Goal: Browse casually: Explore the website without a specific task or goal

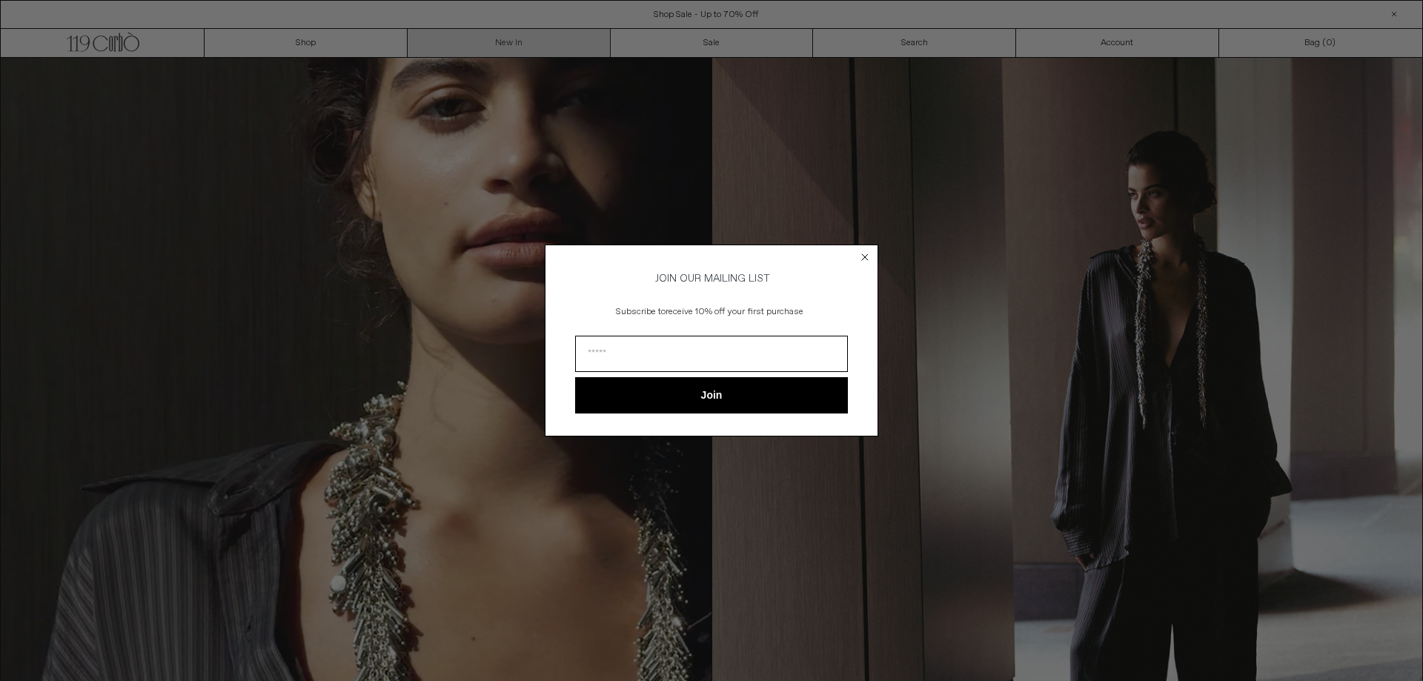
click at [449, 35] on div "Close dialog JOIN OUR MAILING LIST Subscribe to receive 10% off your first purc…" at bounding box center [711, 340] width 1423 height 681
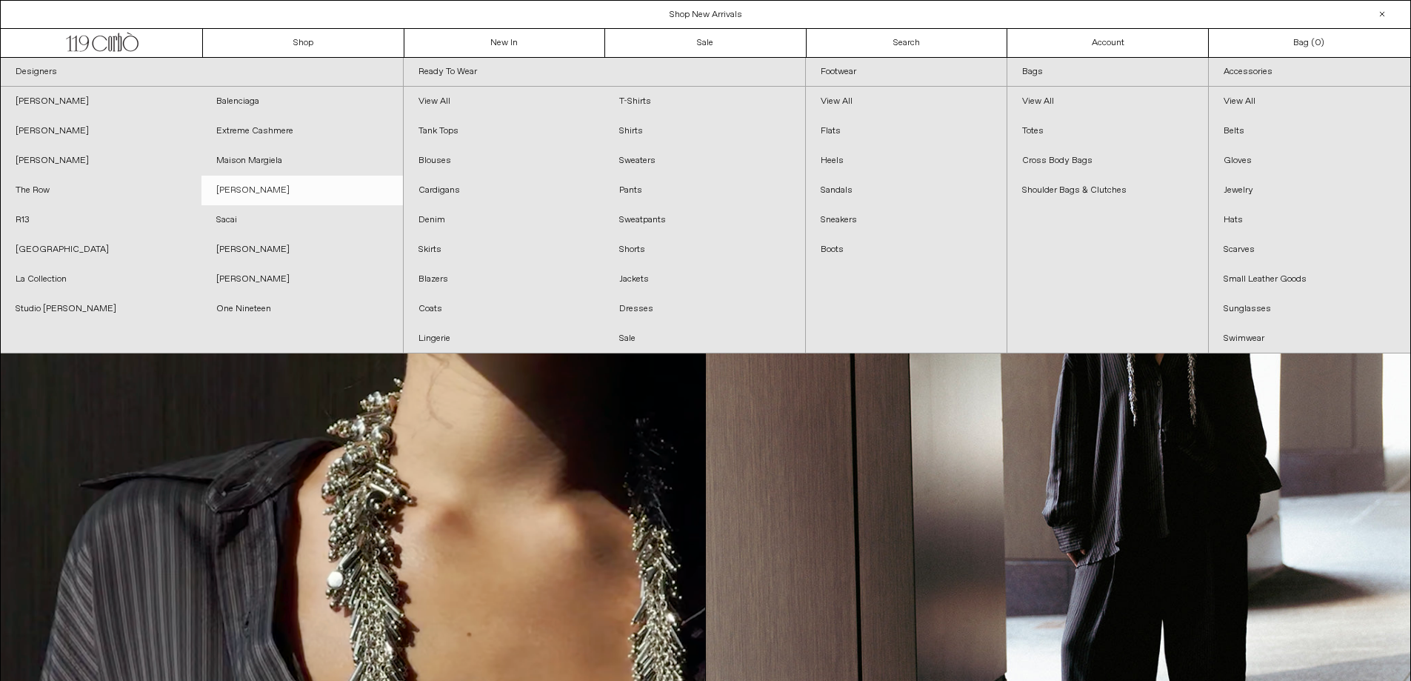
click at [267, 186] on link "[PERSON_NAME]" at bounding box center [302, 191] width 201 height 30
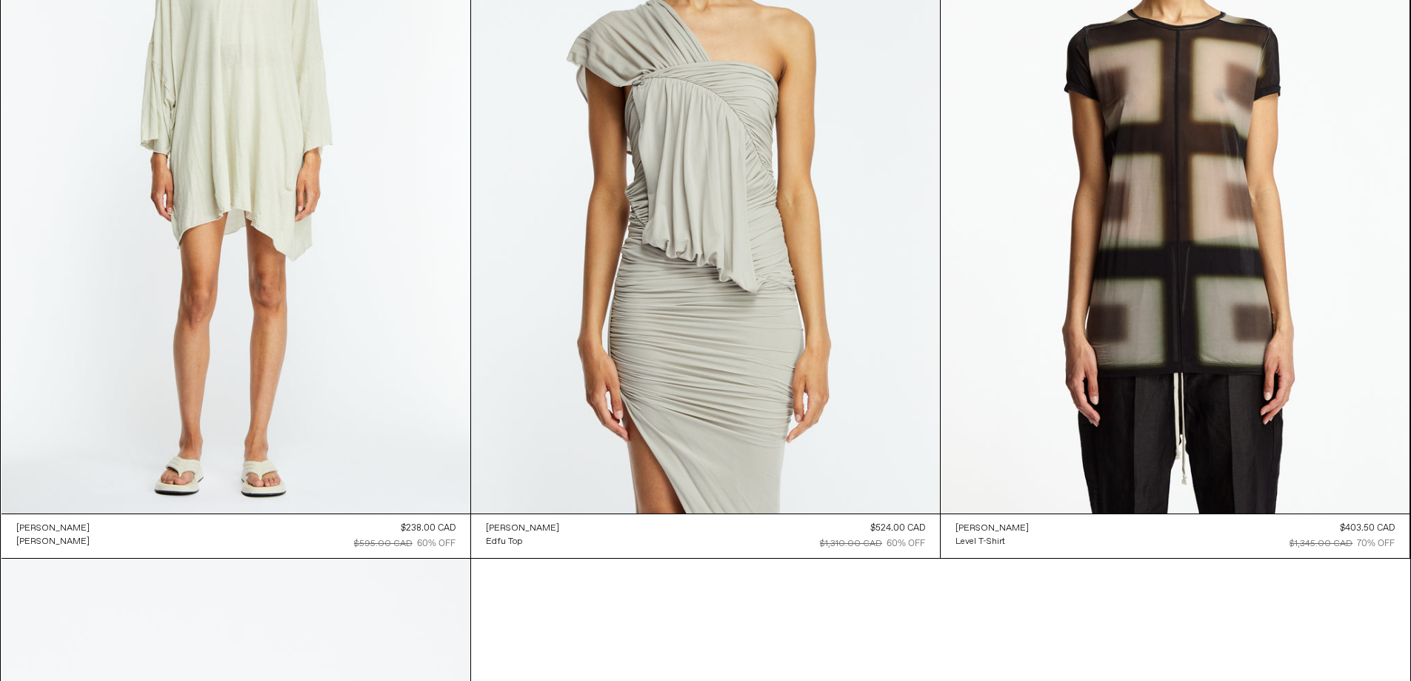
scroll to position [11464, 0]
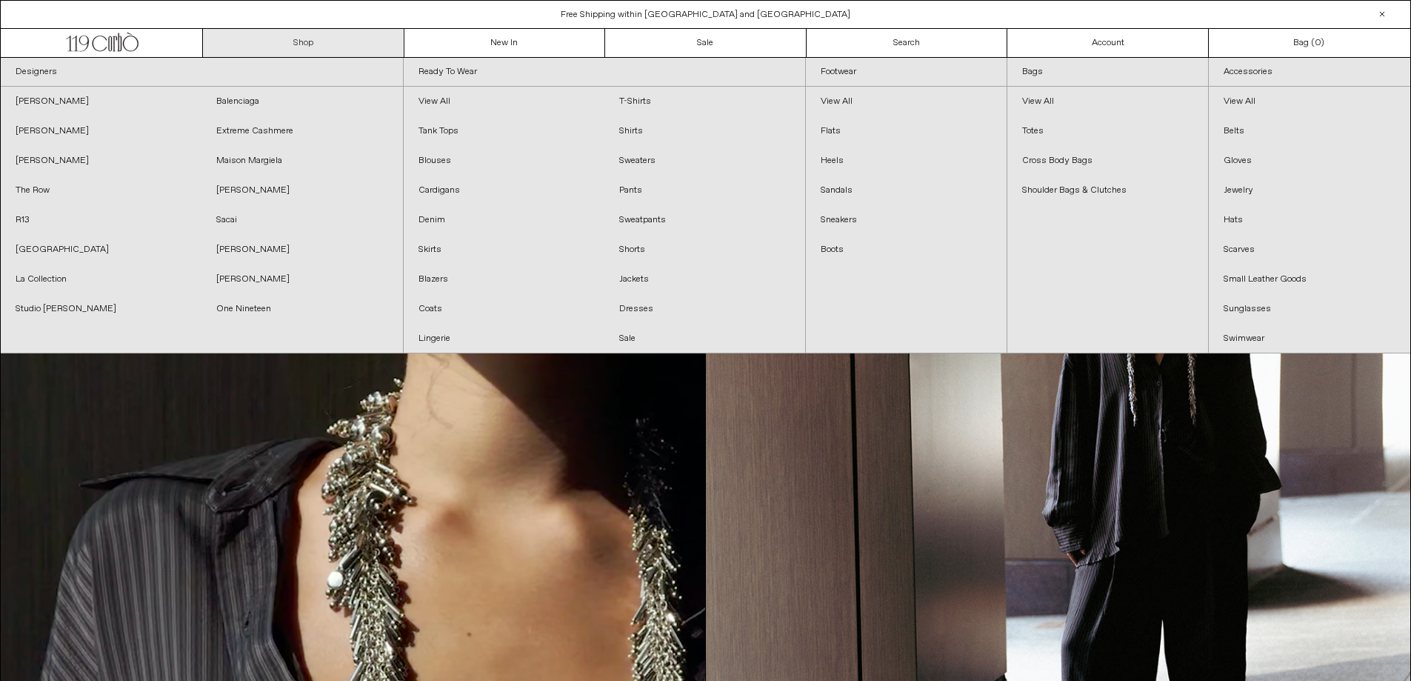
click at [289, 41] on link "Shop" at bounding box center [304, 43] width 202 height 28
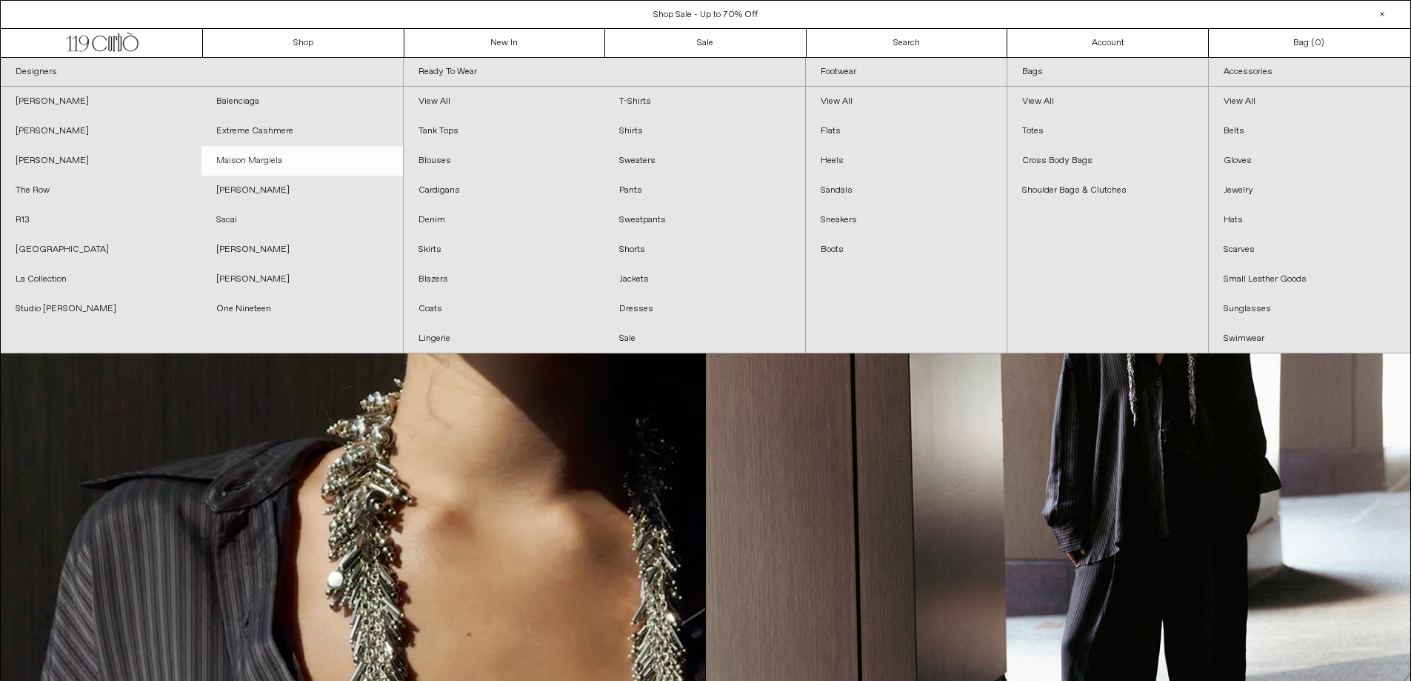
click at [256, 157] on link "Maison Margiela" at bounding box center [302, 161] width 201 height 30
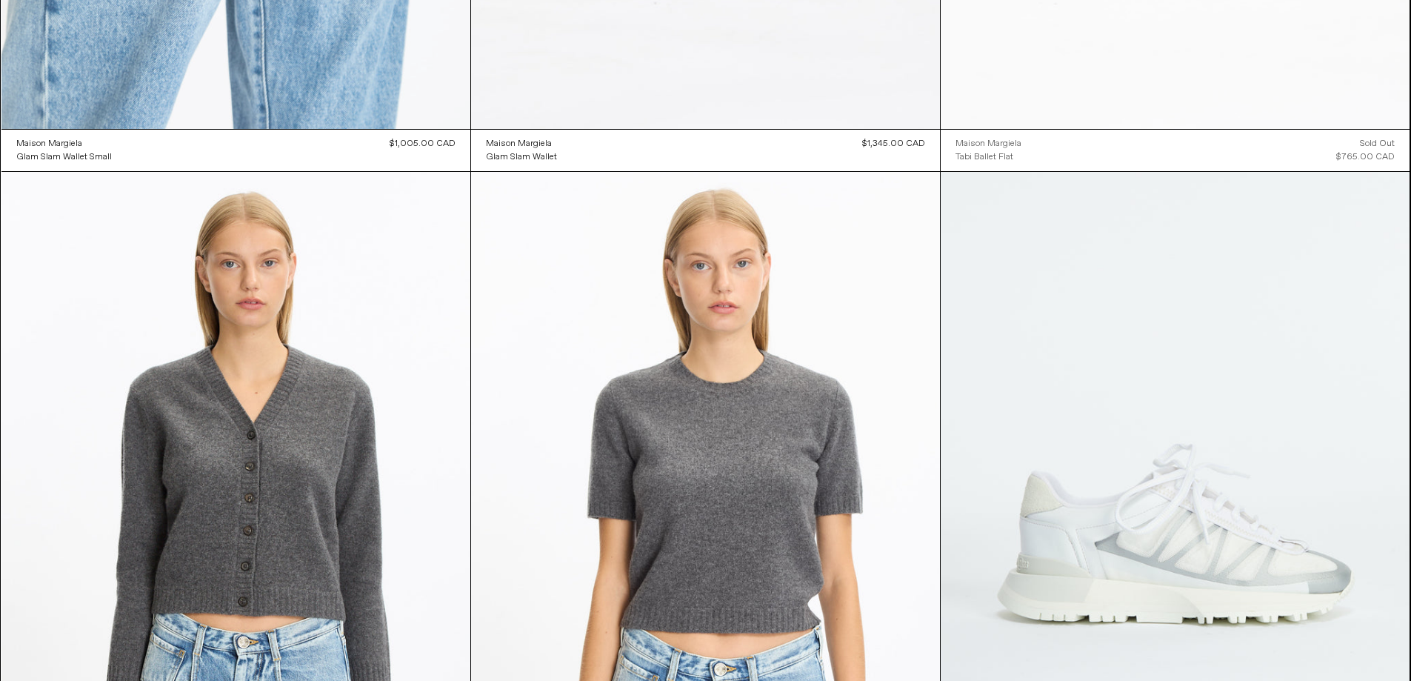
scroll to position [8449, 0]
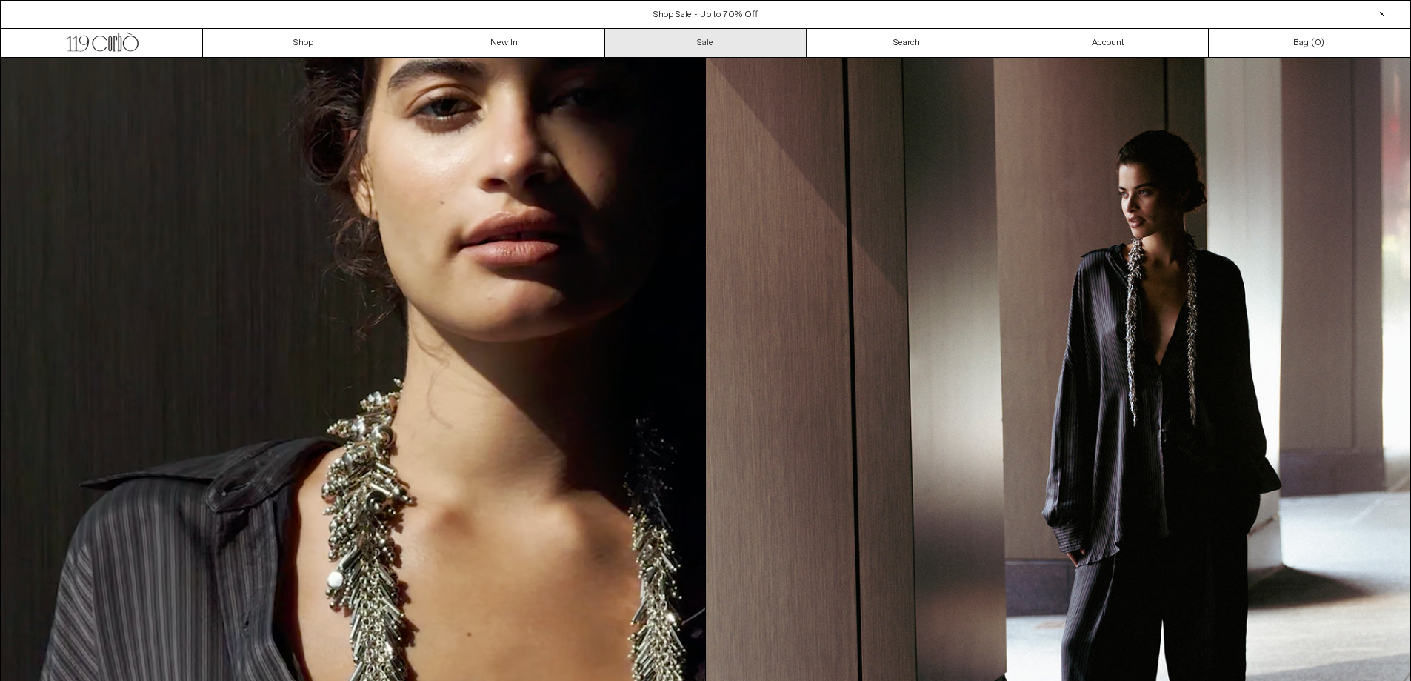
click at [760, 35] on link "Sale" at bounding box center [706, 43] width 202 height 28
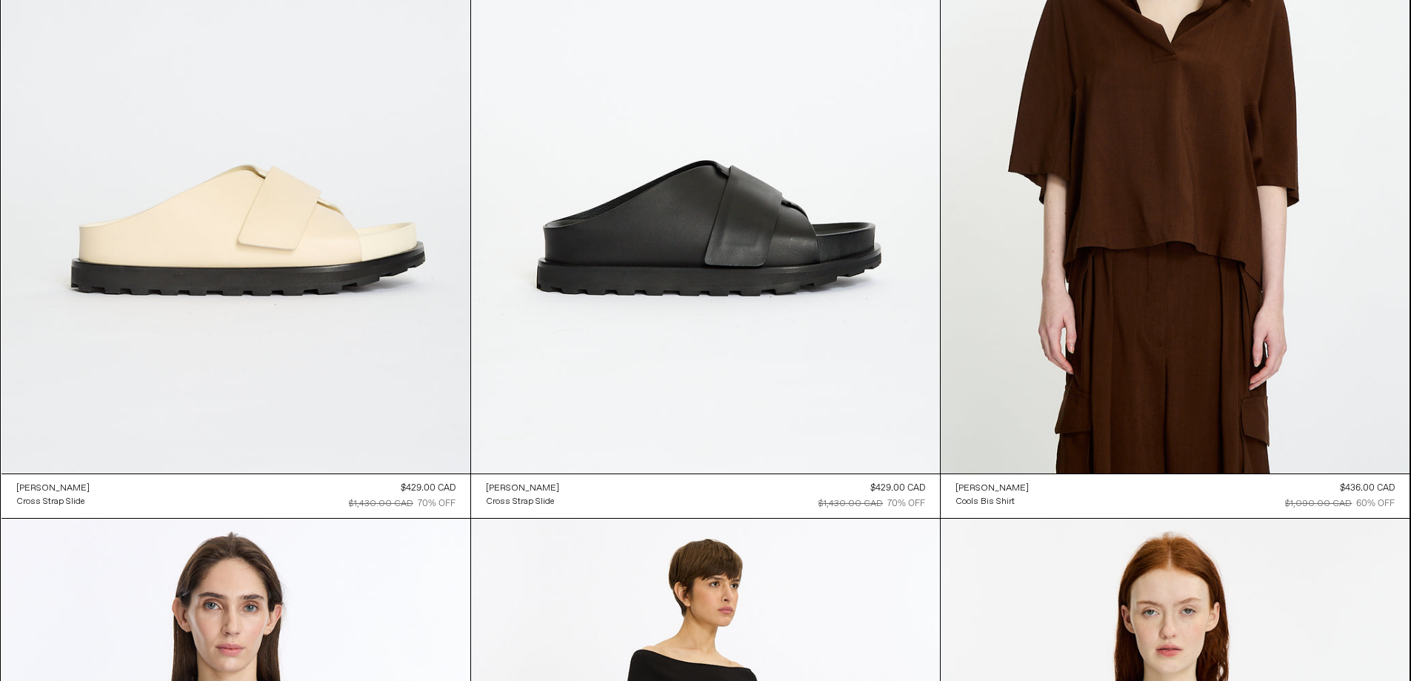
scroll to position [45590, 0]
